Goal: Information Seeking & Learning: Learn about a topic

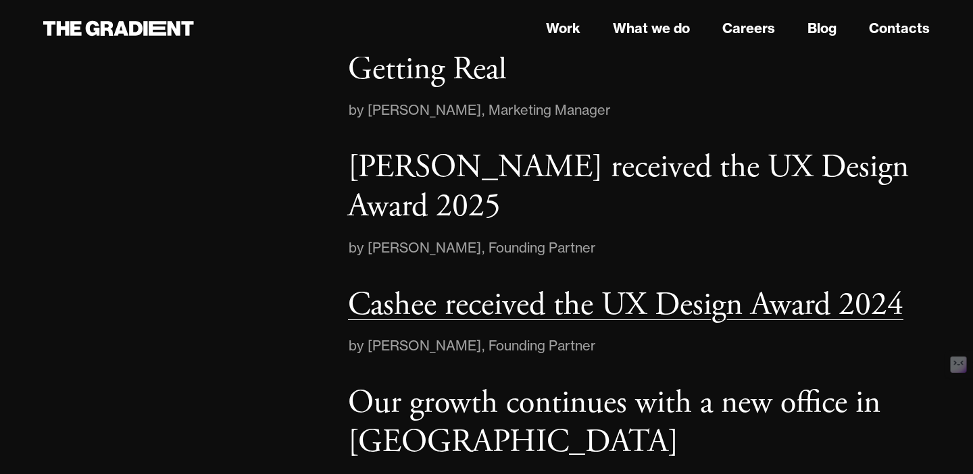
scroll to position [1913, 0]
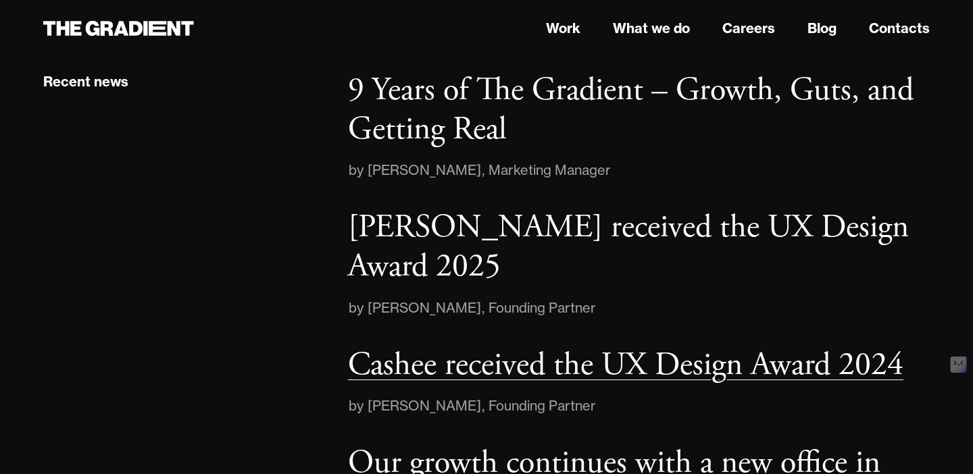
click at [469, 344] on p "Cashee received the UX Design Award 2024" at bounding box center [625, 364] width 555 height 41
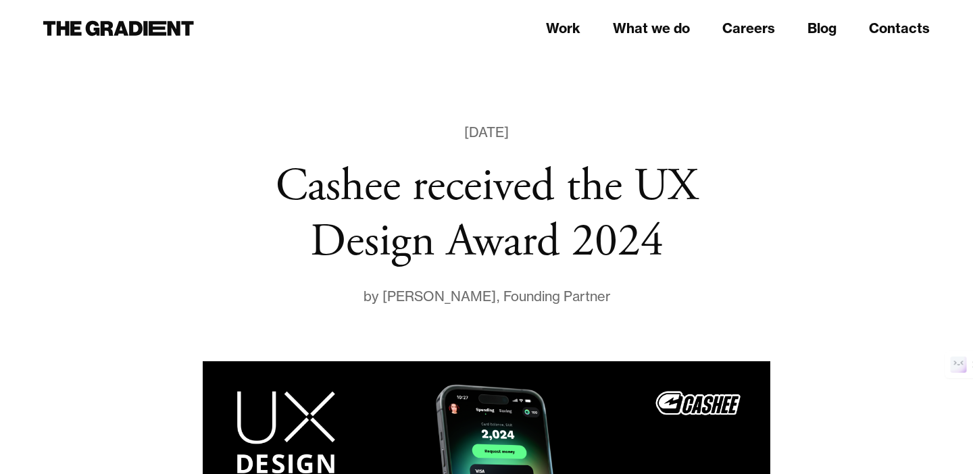
drag, startPoint x: 0, startPoint y: 0, endPoint x: 469, endPoint y: 319, distance: 566.9
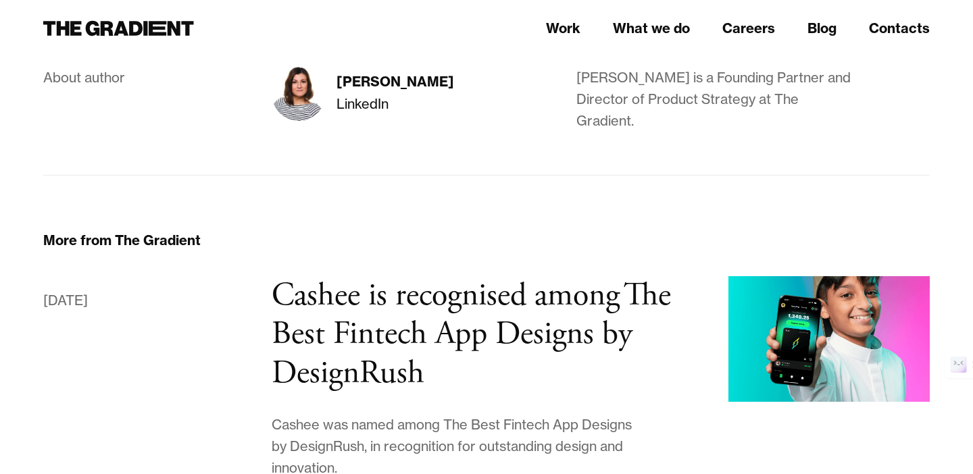
scroll to position [2132, 0]
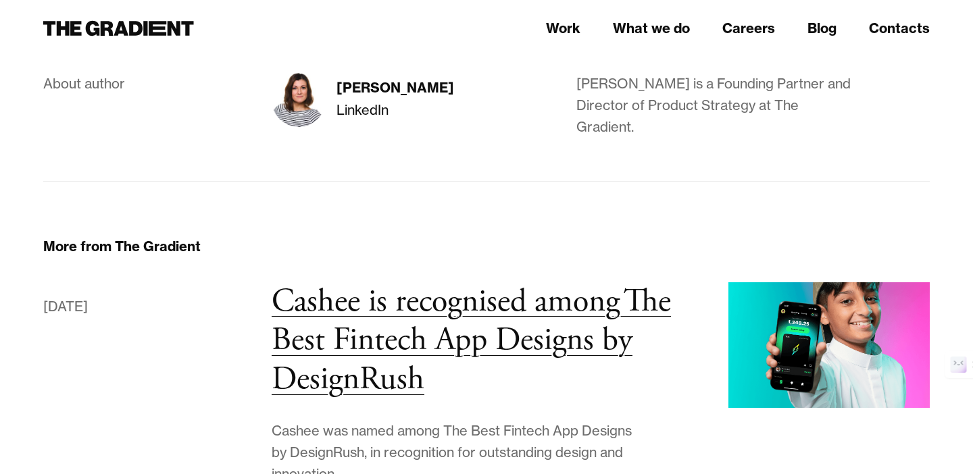
click at [436, 281] on h3 "Cashee is recognised among The Best Fintech App Designs by DesignRush" at bounding box center [471, 340] width 399 height 119
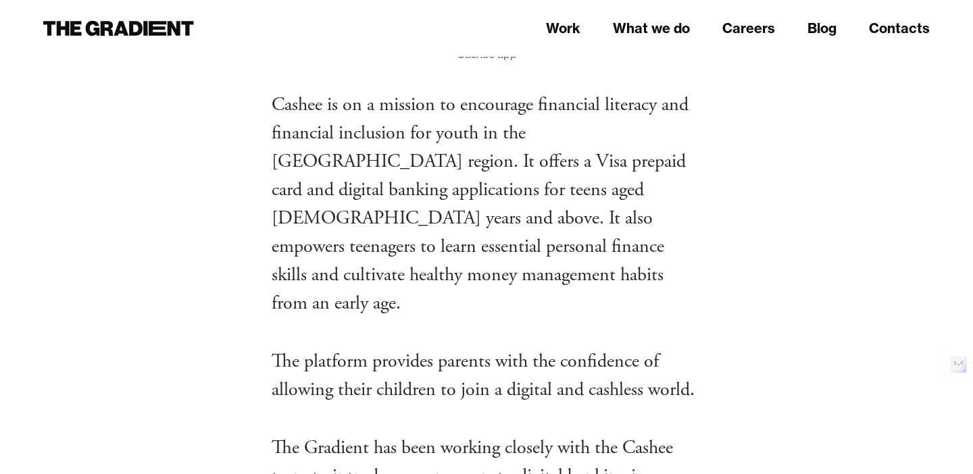
scroll to position [879, 0]
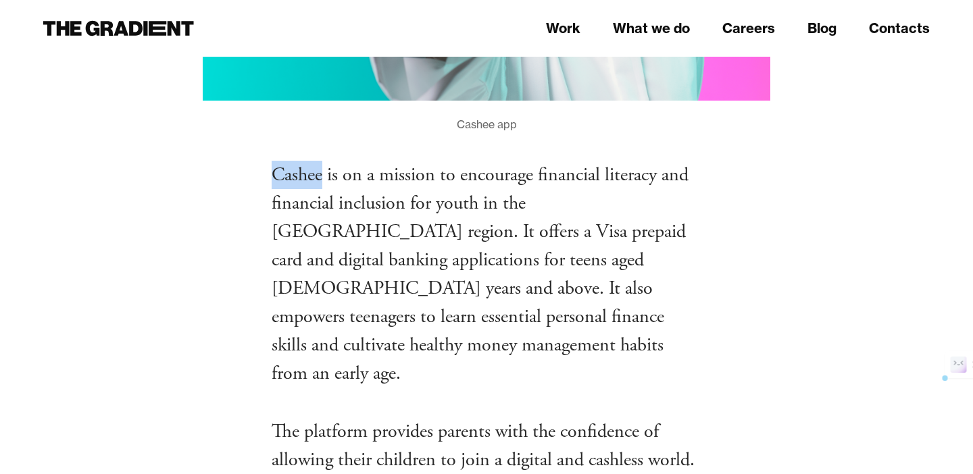
drag, startPoint x: 270, startPoint y: 172, endPoint x: 319, endPoint y: 174, distance: 49.4
copy p "Cashee"
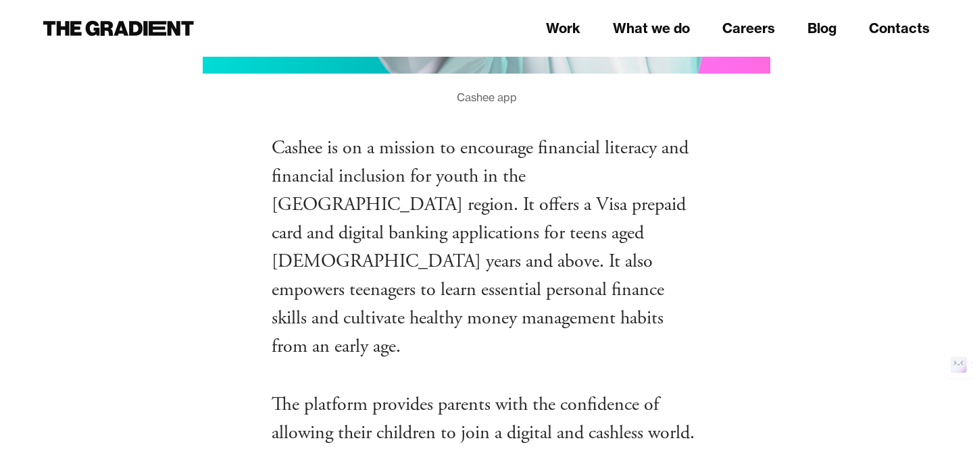
click at [677, 239] on p "Cashee is on a mission to encourage financial literacy and financial inclusion …" at bounding box center [487, 247] width 430 height 227
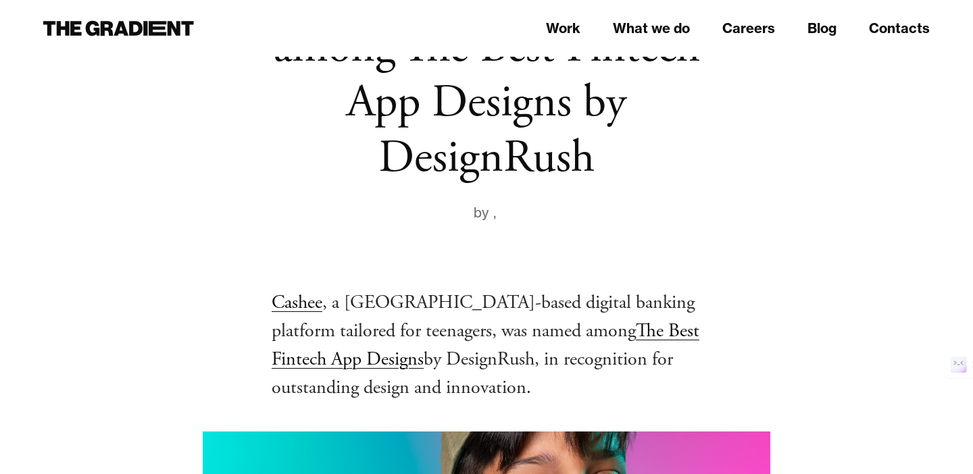
scroll to position [0, 0]
